Goal: Complete application form

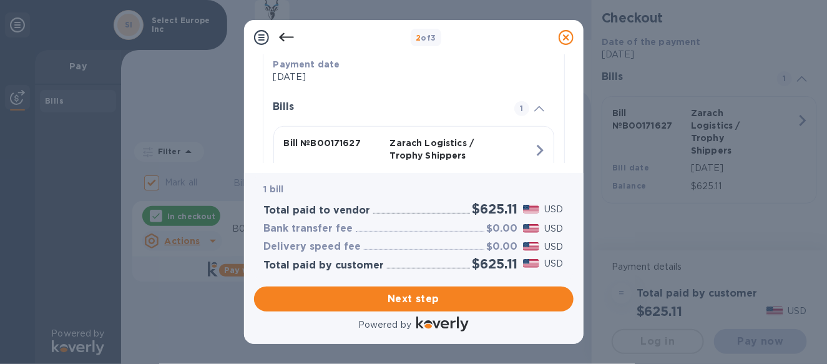
scroll to position [285, 0]
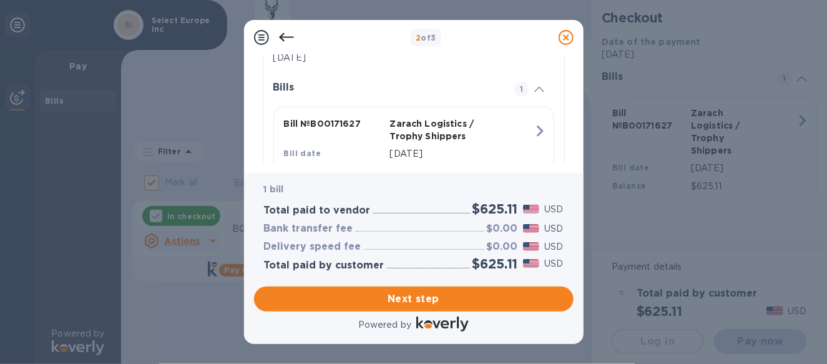
click at [574, 162] on div "Review and Confirm Zarach Logistics / Trophy Shippers Bank Transfer • 1 bill To…" at bounding box center [414, 114] width 340 height 118
click at [573, 160] on div "Review and Confirm Zarach Logistics / Trophy Shippers Bank Transfer • 1 bill To…" at bounding box center [414, 109] width 320 height 108
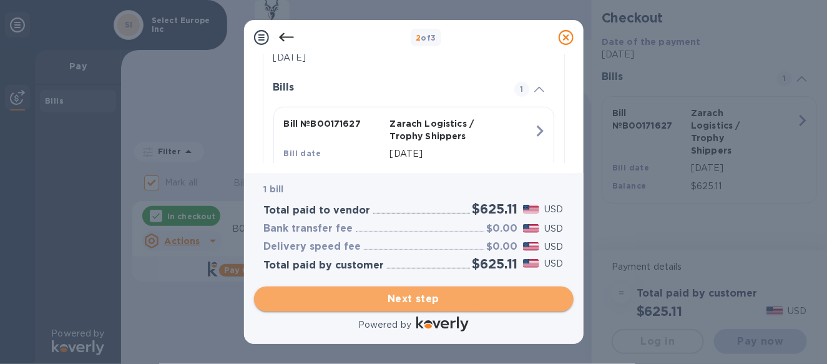
click at [426, 297] on span "Next step" at bounding box center [414, 299] width 300 height 15
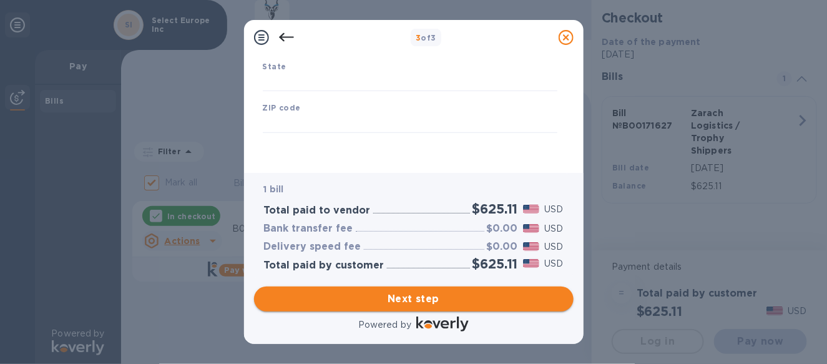
type input "[GEOGRAPHIC_DATA]"
click at [416, 297] on span "Next step" at bounding box center [414, 299] width 300 height 15
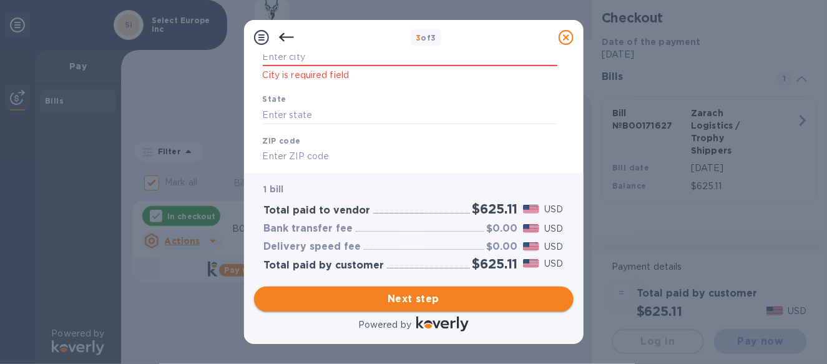
scroll to position [285, 0]
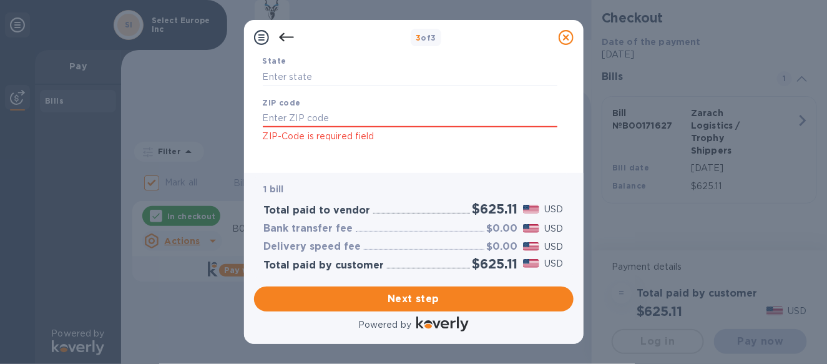
click at [567, 141] on div "Business Information Legal business name Please provide the legal name that app…" at bounding box center [414, 109] width 320 height 108
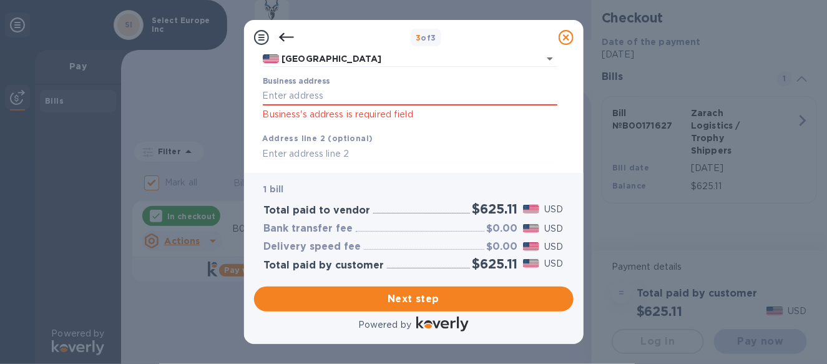
scroll to position [117, 0]
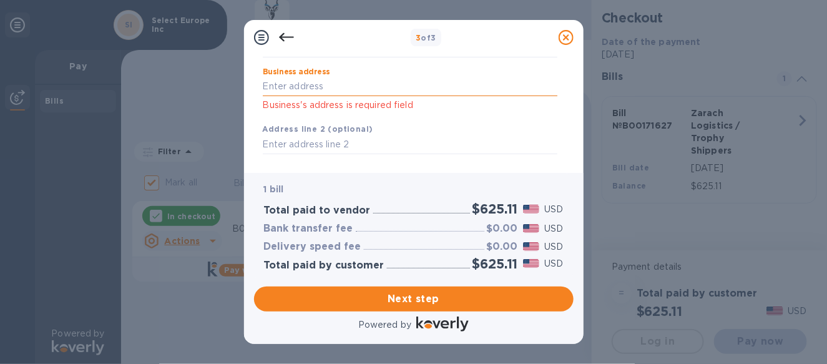
click at [342, 94] on input "Business address" at bounding box center [410, 86] width 295 height 19
type input "[STREET_ADDRESS]"
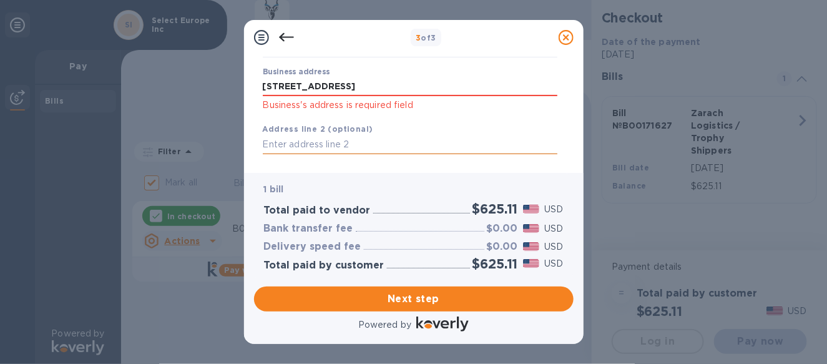
click at [321, 139] on input "text" at bounding box center [410, 144] width 295 height 19
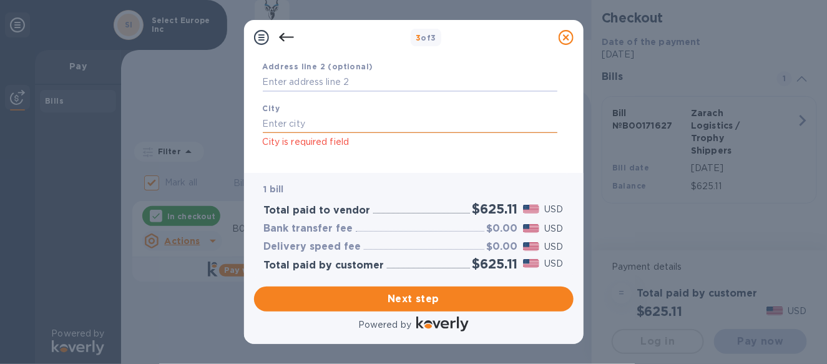
click at [309, 127] on input "text" at bounding box center [410, 123] width 295 height 19
type input "[GEOGRAPHIC_DATA]"
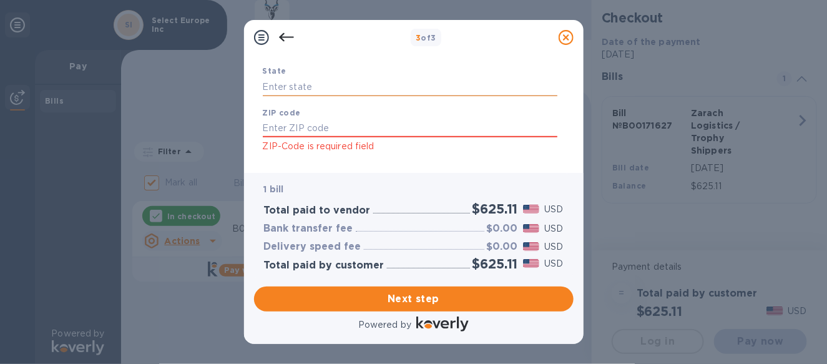
click at [296, 88] on input "text" at bounding box center [410, 86] width 295 height 19
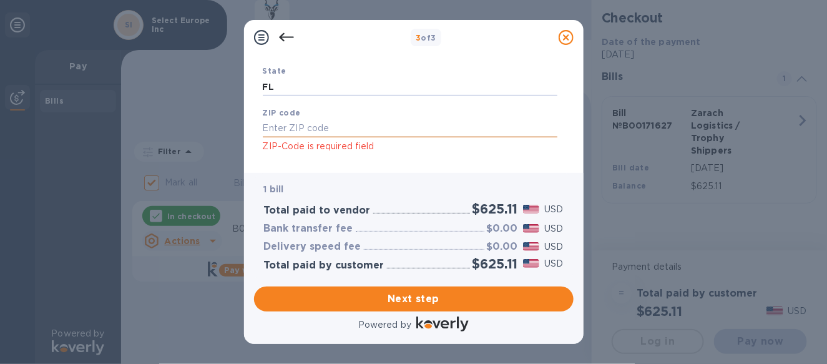
type input "FL"
click at [285, 124] on input "text" at bounding box center [410, 128] width 295 height 19
type input "33442"
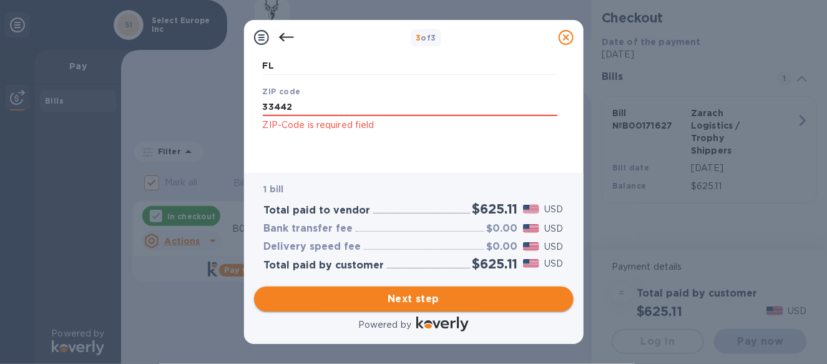
click at [418, 302] on span "Next step" at bounding box center [414, 299] width 300 height 15
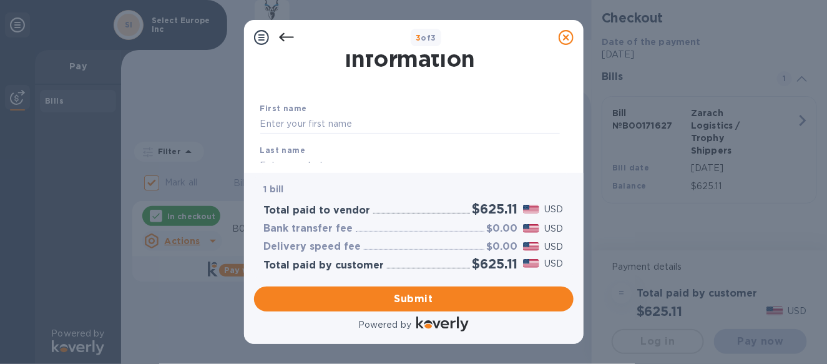
scroll to position [0, 0]
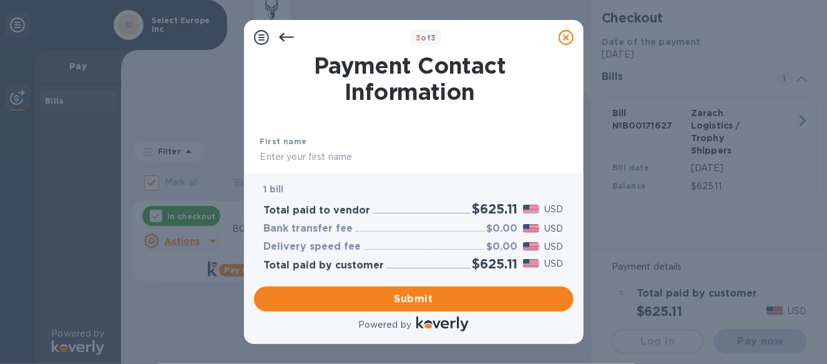
click at [291, 156] on input "text" at bounding box center [410, 157] width 300 height 19
type input "[PERSON_NAME]"
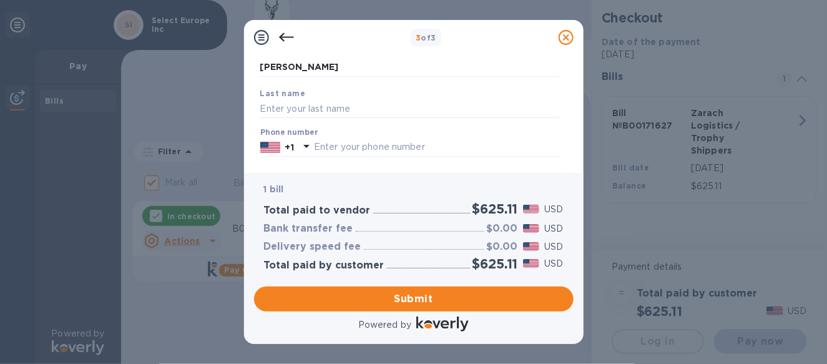
scroll to position [91, 0]
click at [292, 107] on input "text" at bounding box center [410, 107] width 300 height 19
type input "Varol"
click at [313, 147] on icon at bounding box center [306, 144] width 15 height 15
click at [325, 144] on input "text" at bounding box center [437, 146] width 246 height 19
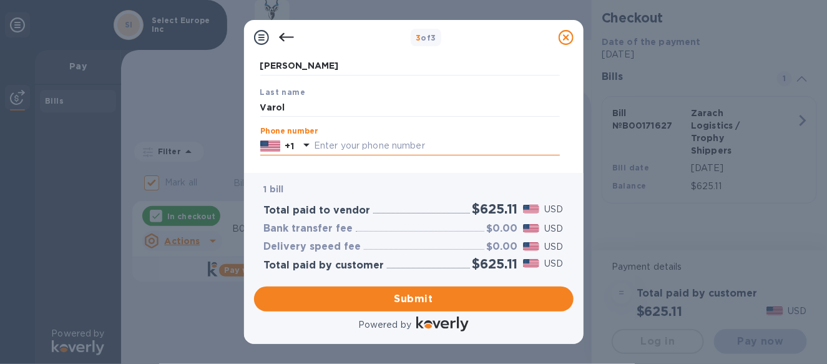
type input "4079311820"
type input "[PERSON_NAME][EMAIL_ADDRESS][DOMAIN_NAME]"
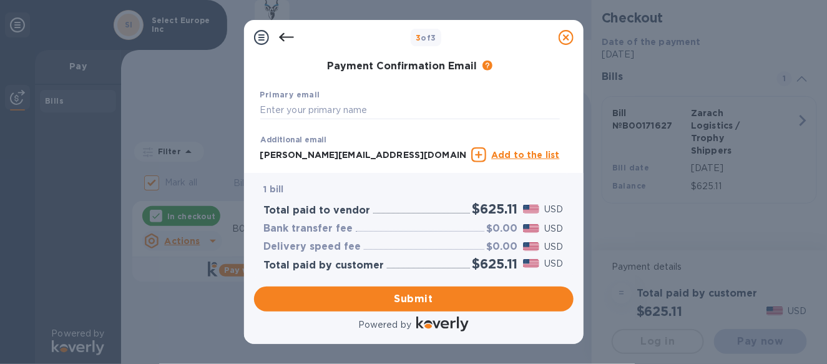
scroll to position [203, 0]
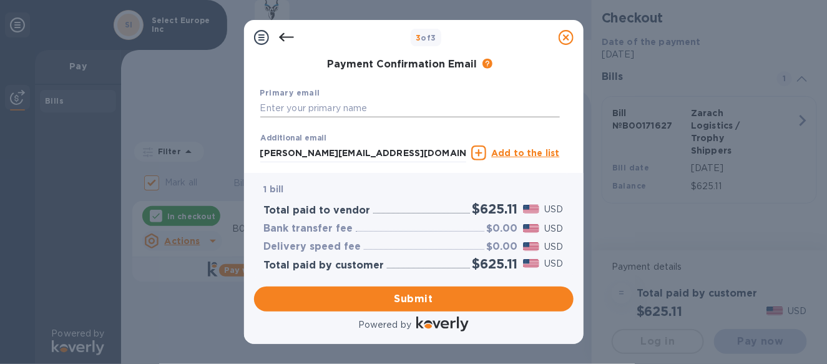
click at [343, 107] on input "text" at bounding box center [410, 108] width 300 height 19
drag, startPoint x: 408, startPoint y: 155, endPoint x: 244, endPoint y: 150, distance: 164.3
click at [229, 150] on div "3 of 3 Payment Contact Information First name [PERSON_NAME] Last name [PERSON_N…" at bounding box center [413, 182] width 827 height 364
click at [287, 106] on input "text" at bounding box center [410, 108] width 300 height 19
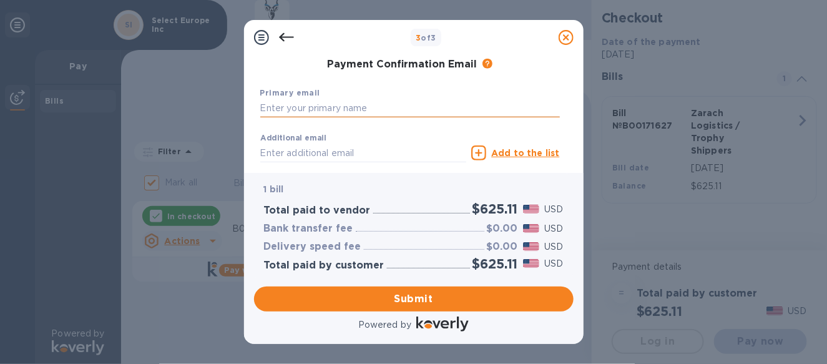
paste input "[PERSON_NAME][EMAIL_ADDRESS][DOMAIN_NAME]"
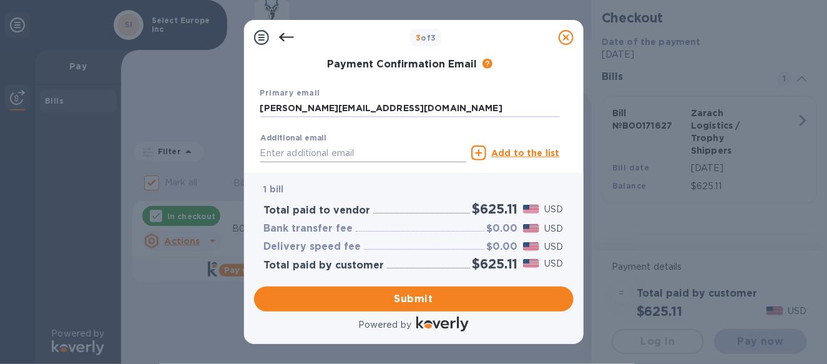
type input "[PERSON_NAME][EMAIL_ADDRESS][DOMAIN_NAME]"
click at [297, 154] on input "text" at bounding box center [363, 153] width 207 height 19
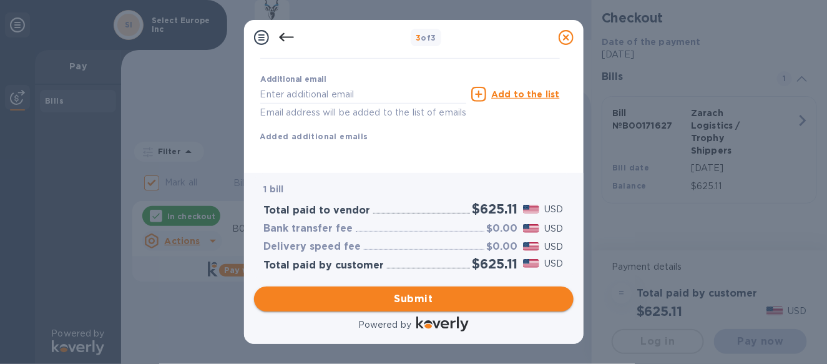
click at [409, 308] on button "Submit" at bounding box center [414, 299] width 320 height 25
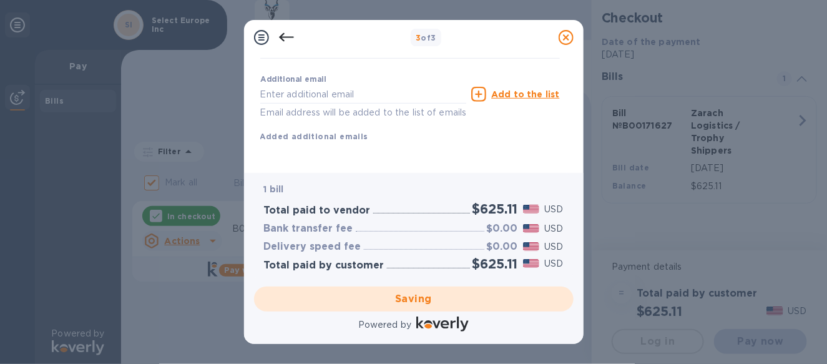
checkbox input "false"
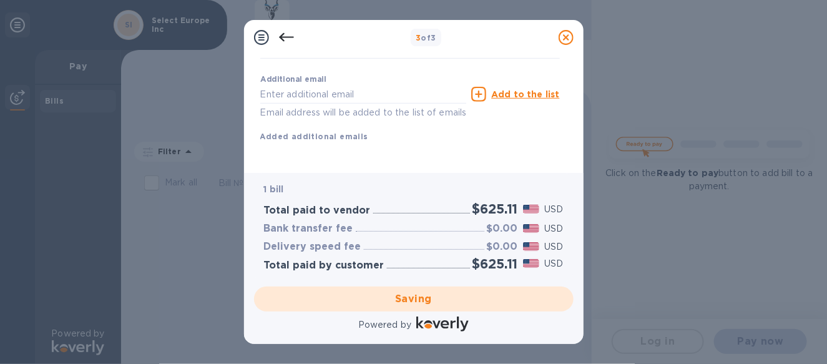
scroll to position [57, 0]
